Goal: Find specific page/section: Find specific page/section

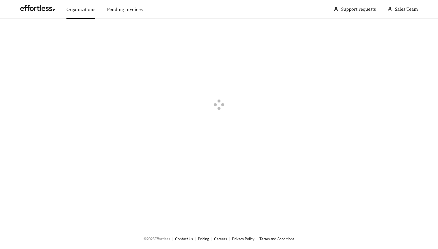
click at [80, 8] on link "Organizations" at bounding box center [80, 10] width 29 height 6
click at [23, 31] on div "button" at bounding box center [23, 32] width 5 height 5
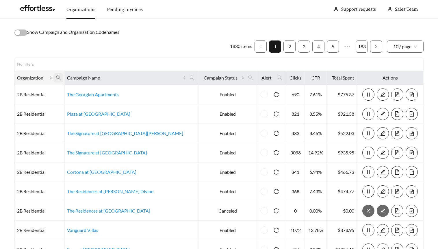
click at [63, 81] on span at bounding box center [58, 77] width 10 height 9
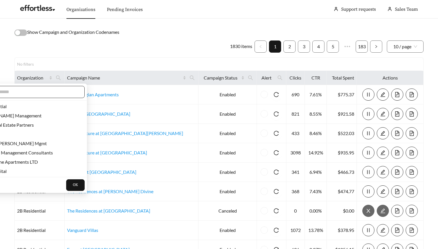
click at [57, 90] on input "text" at bounding box center [28, 91] width 99 height 7
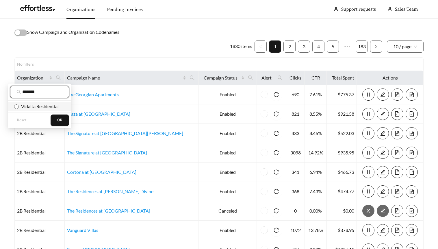
type input "*******"
click at [54, 107] on span "Vidalta Residential" at bounding box center [39, 105] width 40 height 5
click at [57, 120] on button "OK" at bounding box center [60, 120] width 19 height 12
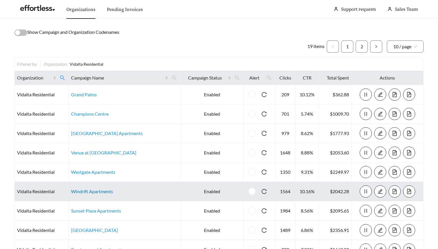
click at [97, 190] on link "Windrift Apartments" at bounding box center [92, 190] width 42 height 5
